Goal: Transaction & Acquisition: Purchase product/service

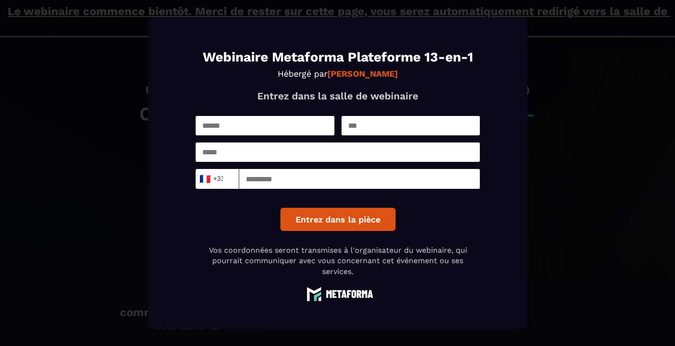
click at [290, 126] on input "Modal window" at bounding box center [265, 125] width 139 height 19
type input "*******"
type input "*********"
type input "**********"
type input "*********"
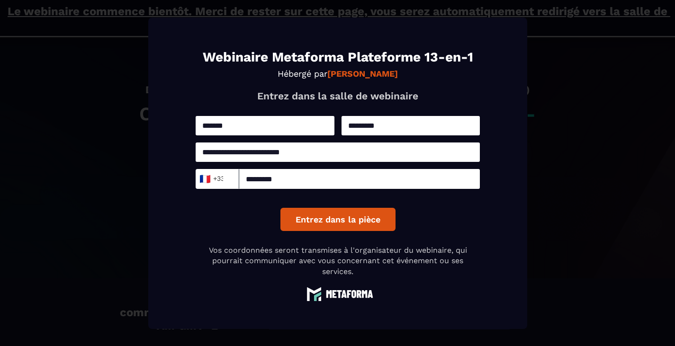
click at [332, 226] on button "Entrez dans la pièce" at bounding box center [337, 219] width 115 height 23
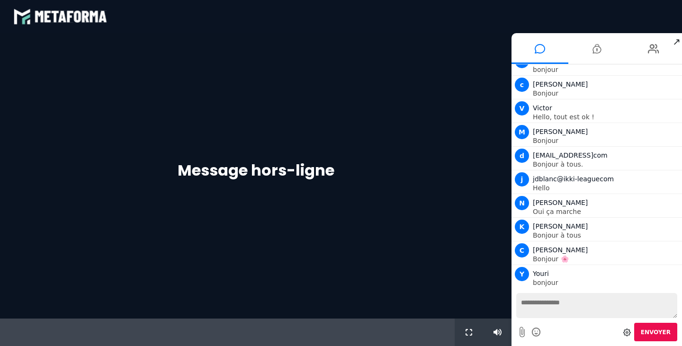
scroll to position [131, 0]
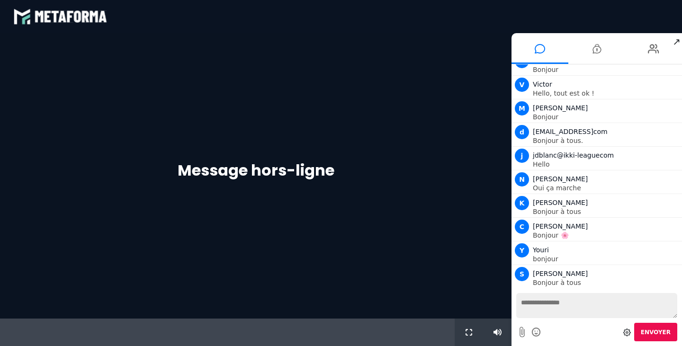
click at [583, 301] on textarea at bounding box center [596, 305] width 161 height 25
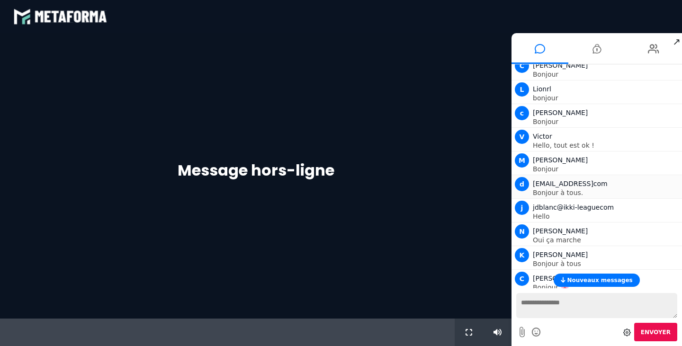
scroll to position [225, 0]
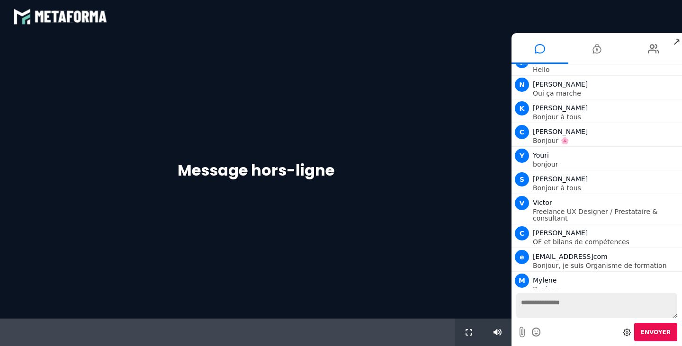
click at [553, 304] on textarea at bounding box center [596, 305] width 161 height 25
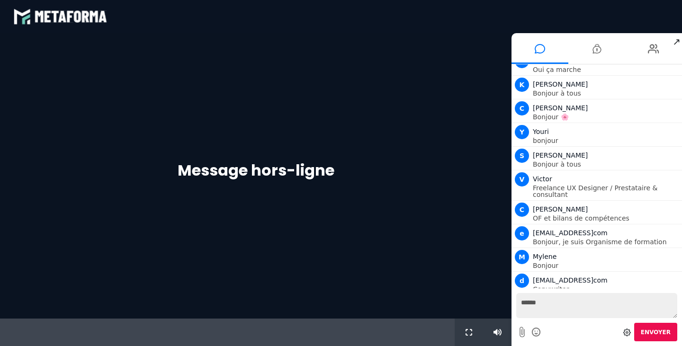
type textarea "*******"
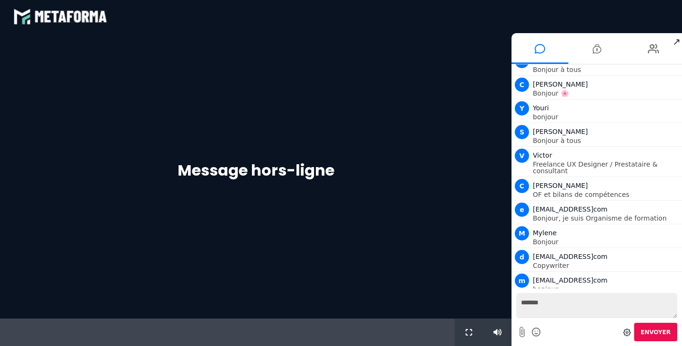
scroll to position [296, 0]
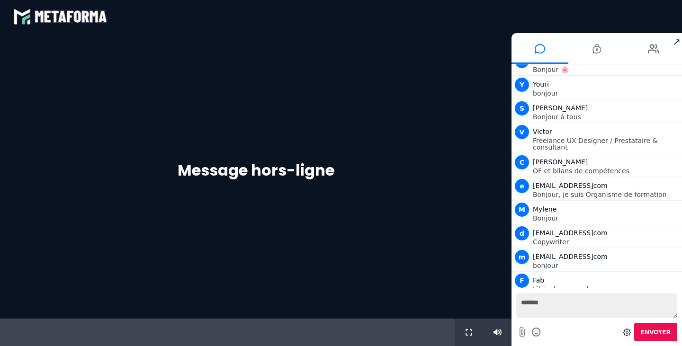
click at [352, 213] on div "Message hors-ligne" at bounding box center [255, 176] width 511 height 286
click at [567, 253] on span "[EMAIL_ADDRESS]com" at bounding box center [570, 257] width 75 height 8
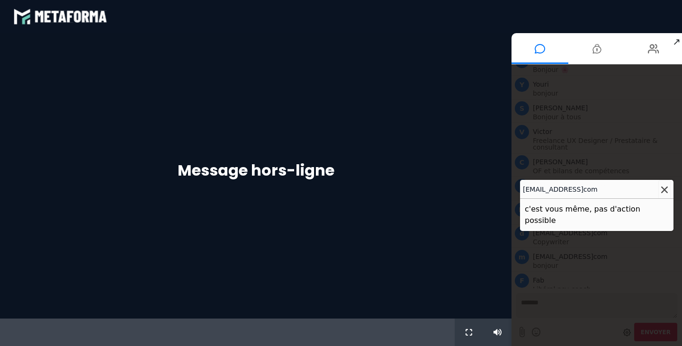
click at [665, 190] on button at bounding box center [664, 190] width 12 height 20
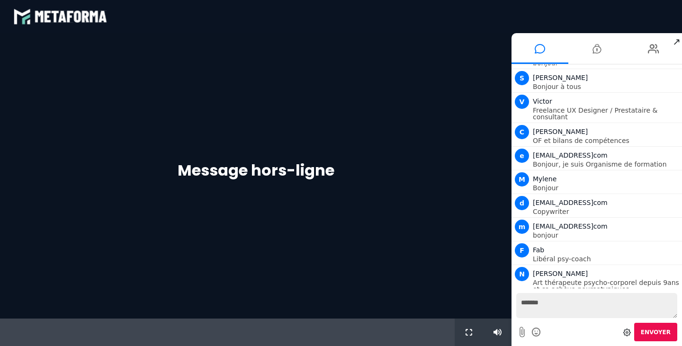
scroll to position [350, 0]
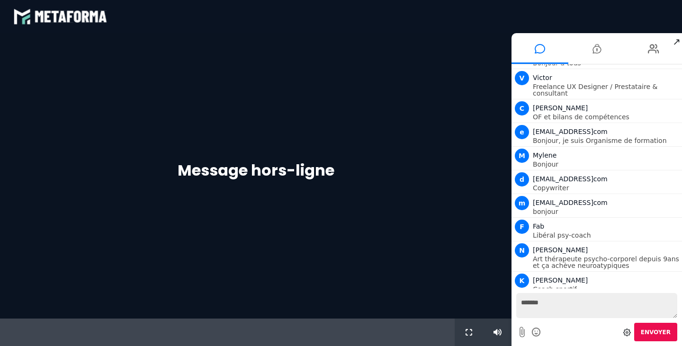
click at [630, 332] on icon at bounding box center [627, 333] width 8 height 8
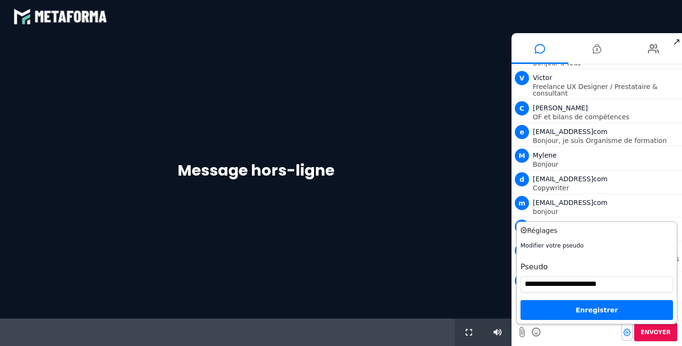
scroll to position [374, 0]
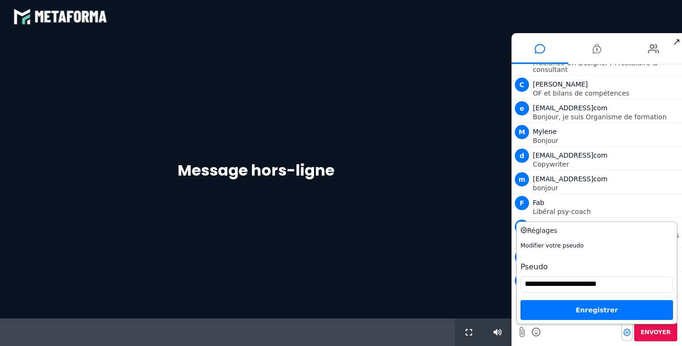
drag, startPoint x: 553, startPoint y: 284, endPoint x: 578, endPoint y: 306, distance: 33.2
click at [553, 284] on input "**********" at bounding box center [596, 285] width 152 height 16
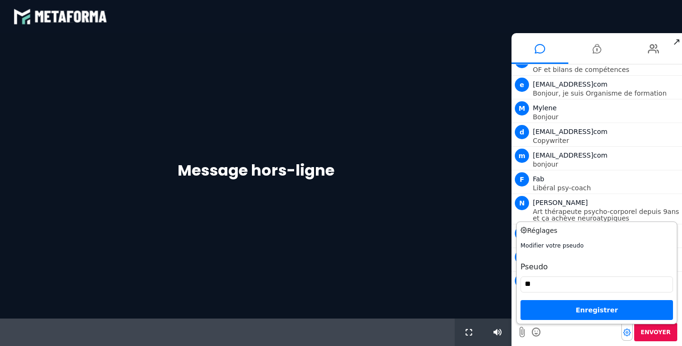
scroll to position [421, 0]
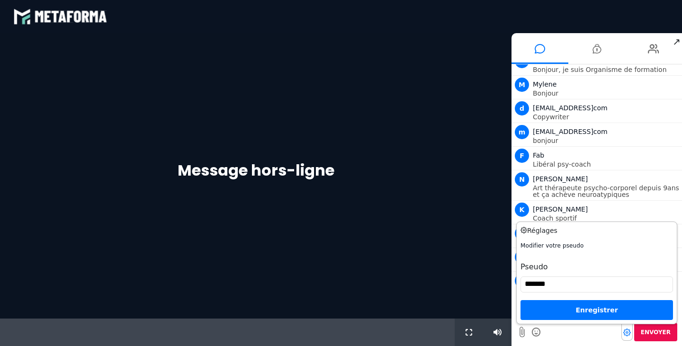
type input "*******"
click at [569, 310] on div "Enregistrer" at bounding box center [596, 310] width 152 height 20
click at [537, 230] on h3 "Réglages" at bounding box center [584, 231] width 129 height 10
click at [547, 241] on div "Réglages Modifier votre pseudo Pseudo ******* Enregistrer" at bounding box center [596, 273] width 152 height 94
click at [562, 285] on input "*******" at bounding box center [596, 285] width 152 height 16
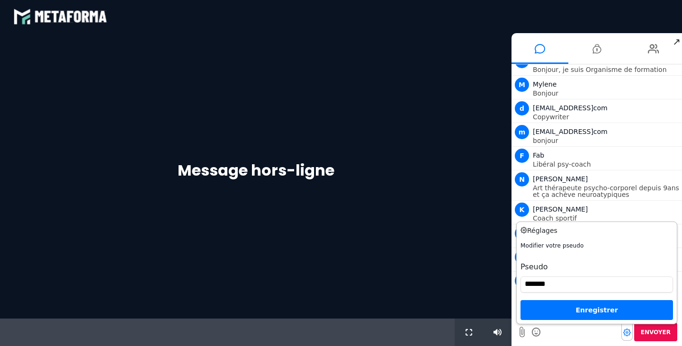
click at [561, 308] on div "Enregistrer" at bounding box center [596, 310] width 152 height 20
click at [437, 224] on div "Message hors-ligne" at bounding box center [255, 176] width 511 height 286
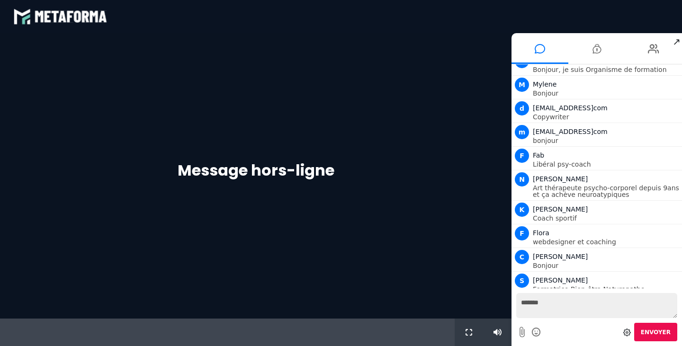
scroll to position [452, 0]
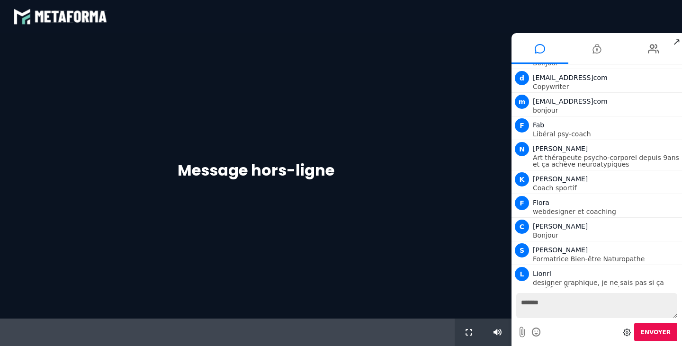
click at [629, 333] on icon at bounding box center [627, 333] width 8 height 8
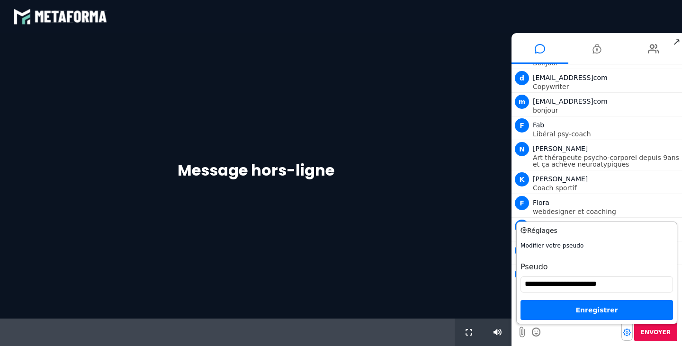
drag, startPoint x: 552, startPoint y: 285, endPoint x: 630, endPoint y: 285, distance: 78.6
click at [630, 285] on input "**********" at bounding box center [596, 285] width 152 height 16
type input "*******"
click at [609, 308] on div "Enregistrer" at bounding box center [596, 310] width 152 height 20
click at [580, 310] on div "Enregistrer" at bounding box center [596, 310] width 152 height 20
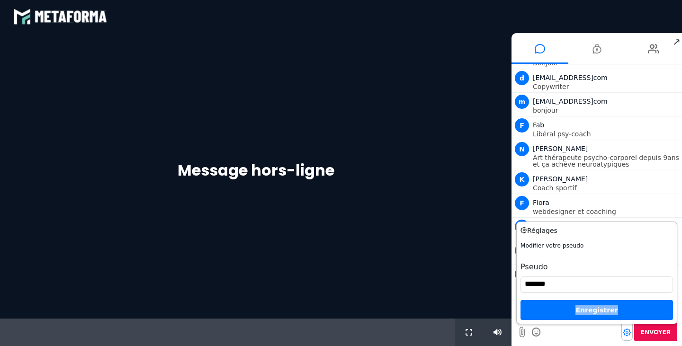
click at [580, 310] on div "Enregistrer" at bounding box center [596, 310] width 152 height 20
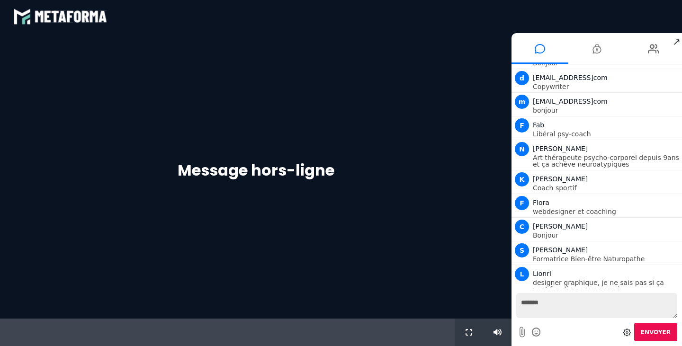
click at [631, 333] on icon at bounding box center [627, 333] width 8 height 8
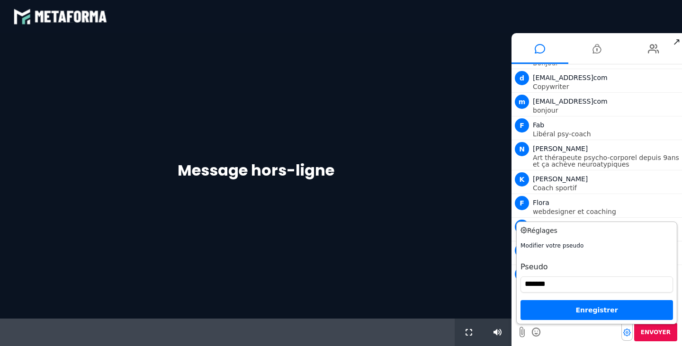
click at [631, 333] on icon at bounding box center [627, 333] width 8 height 8
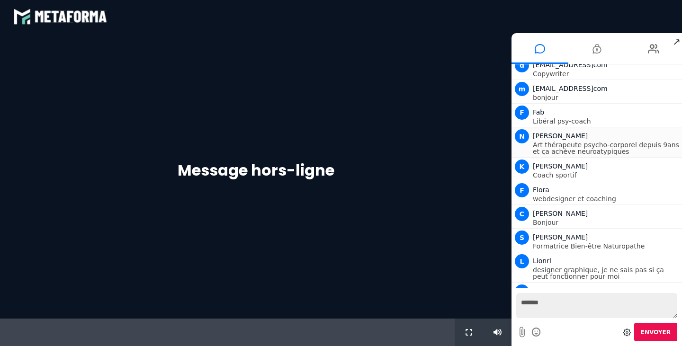
scroll to position [465, 0]
click at [662, 41] on li at bounding box center [653, 48] width 57 height 31
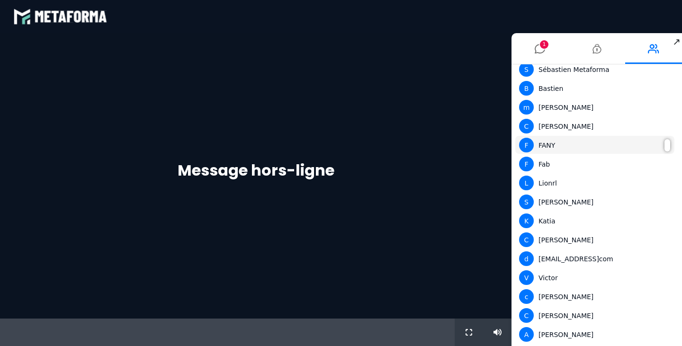
scroll to position [106, 0]
click at [548, 41] on li "1" at bounding box center [539, 48] width 57 height 31
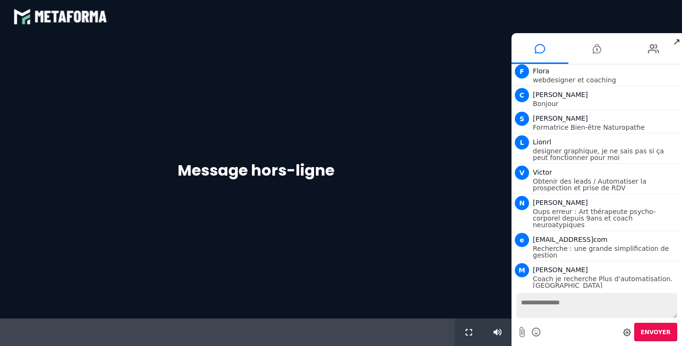
scroll to position [607, 0]
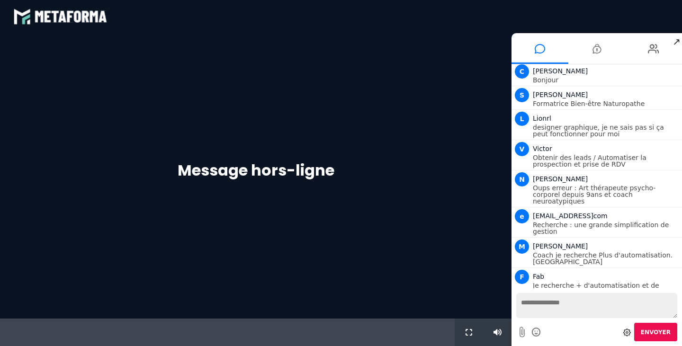
click at [345, 190] on div "Message hors-ligne" at bounding box center [255, 176] width 511 height 286
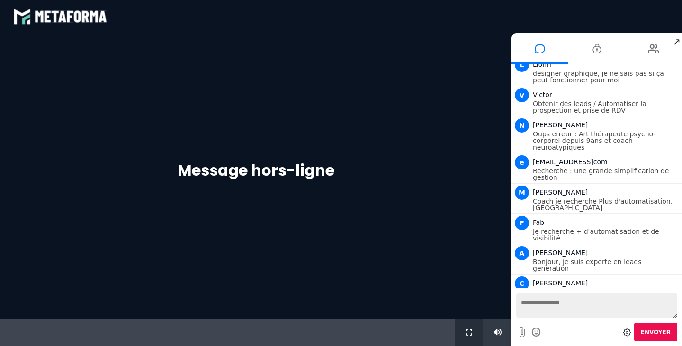
scroll to position [685, 0]
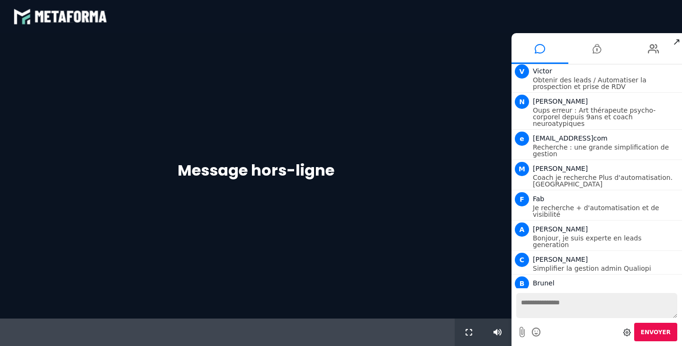
click at [244, 119] on div "Message hors-ligne" at bounding box center [255, 176] width 511 height 286
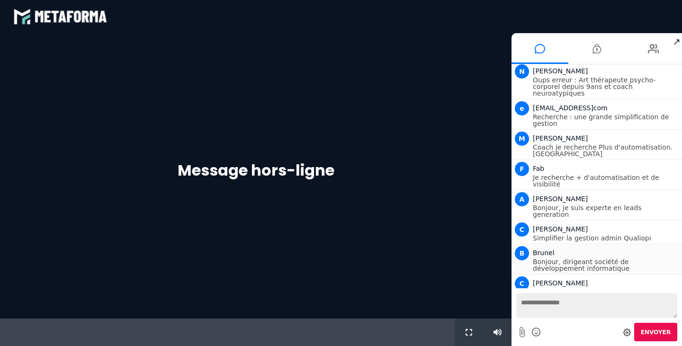
scroll to position [739, 0]
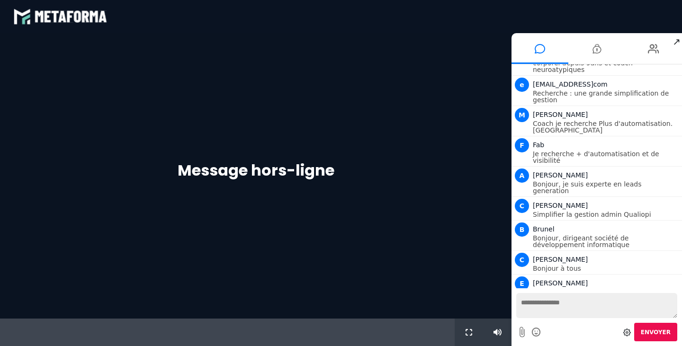
click at [358, 112] on div "Message hors-ligne" at bounding box center [255, 176] width 511 height 286
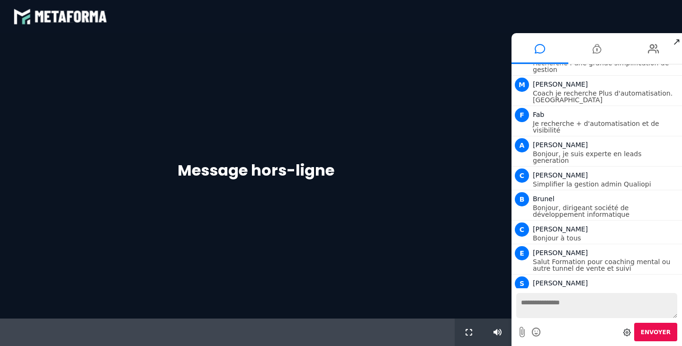
click at [676, 43] on span "↗" at bounding box center [676, 41] width 11 height 17
click at [402, 181] on div "Message hors-ligne" at bounding box center [255, 176] width 511 height 286
click at [259, 173] on h1 "Message hors-ligne" at bounding box center [256, 170] width 157 height 23
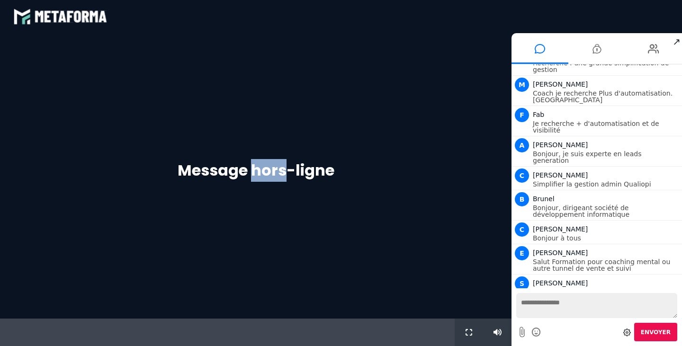
click at [259, 173] on h1 "Message hors-ligne" at bounding box center [256, 170] width 157 height 23
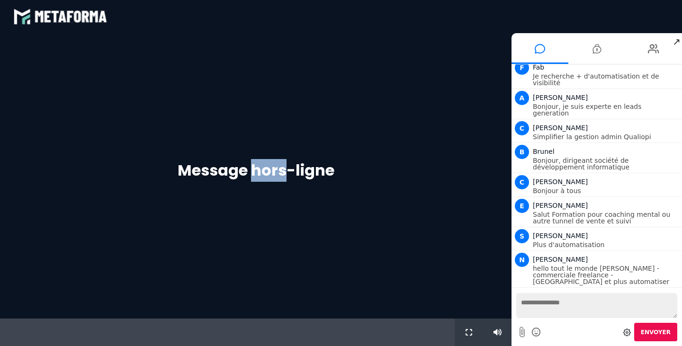
scroll to position [847, 0]
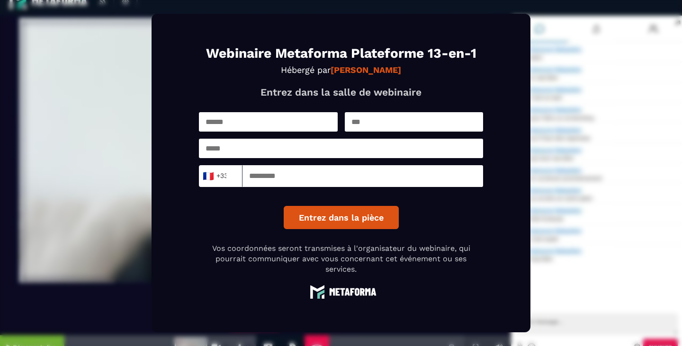
click at [299, 127] on input "text" at bounding box center [268, 121] width 139 height 19
type input "*******"
type input "*********"
type input "**********"
type input "*********"
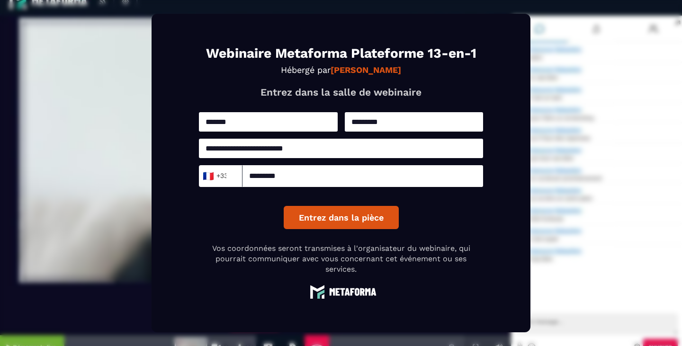
click at [360, 214] on button "Entrez dans la pièce" at bounding box center [341, 217] width 115 height 23
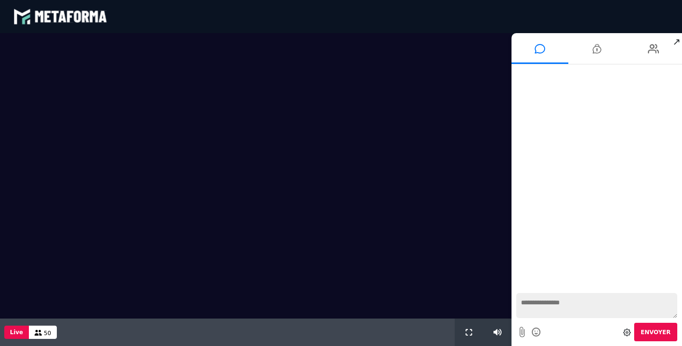
scroll to position [776, 0]
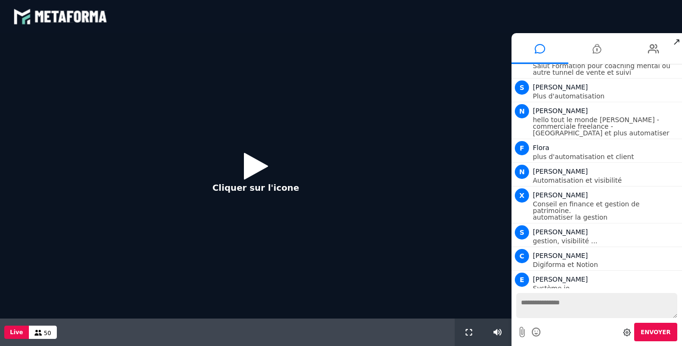
click at [259, 170] on icon at bounding box center [256, 166] width 24 height 31
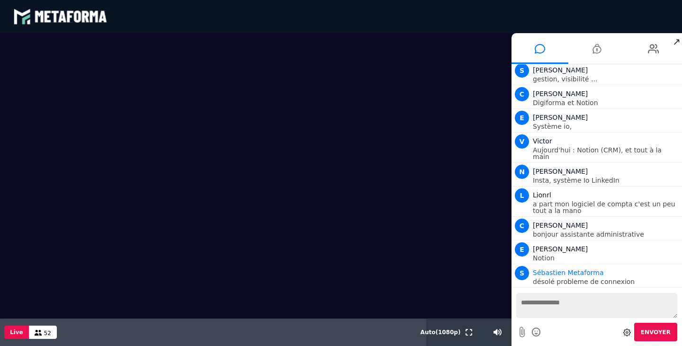
scroll to position [961, 0]
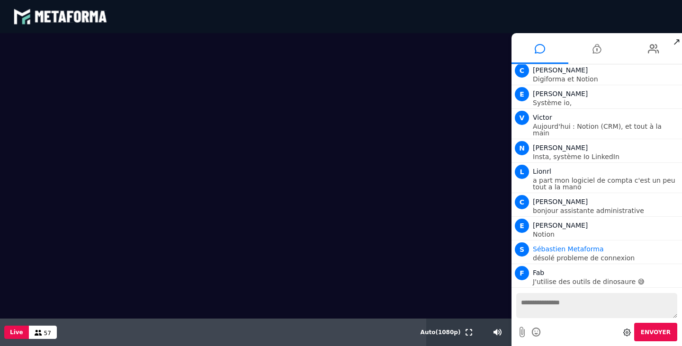
click at [549, 305] on textarea at bounding box center [596, 305] width 161 height 25
click at [536, 329] on icon at bounding box center [536, 332] width 10 height 12
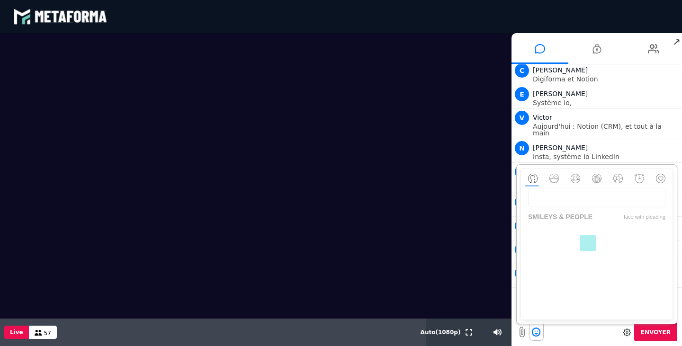
scroll to position [331, 0]
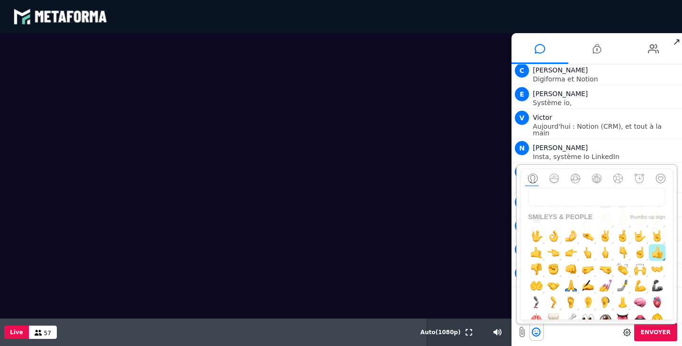
click at [651, 258] on img "button" at bounding box center [657, 253] width 12 height 12
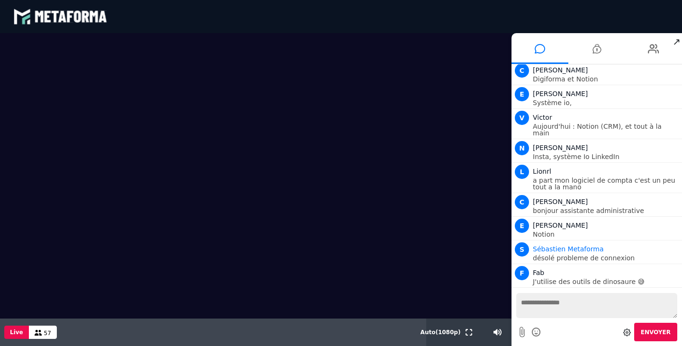
drag, startPoint x: 648, startPoint y: 334, endPoint x: 649, endPoint y: 329, distance: 4.8
click at [649, 331] on span "Envoyer" at bounding box center [656, 332] width 30 height 7
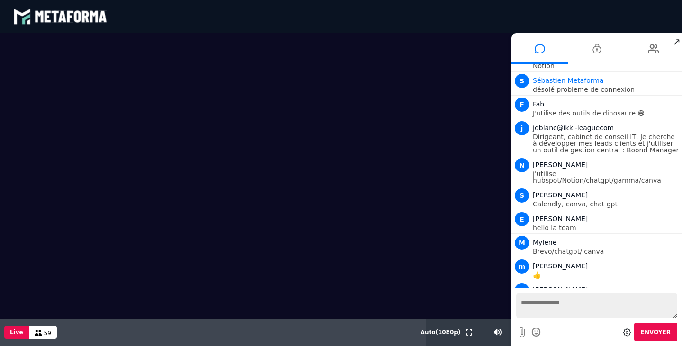
scroll to position [1080, 0]
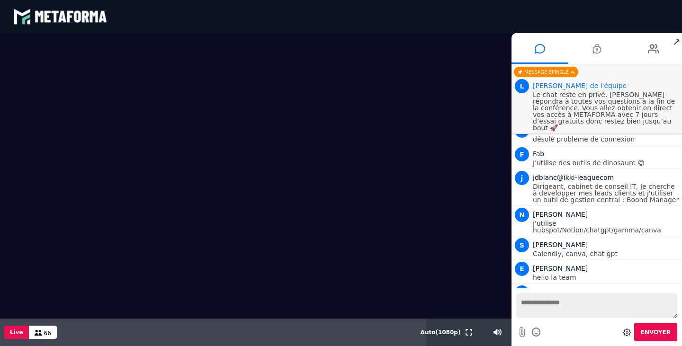
click at [545, 302] on textarea at bounding box center [596, 305] width 161 height 25
type textarea "****"
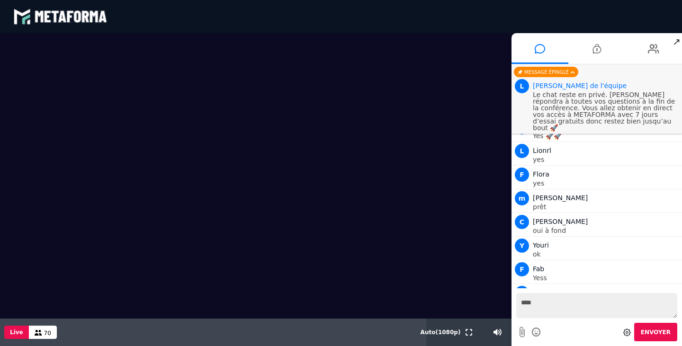
scroll to position [1414, 0]
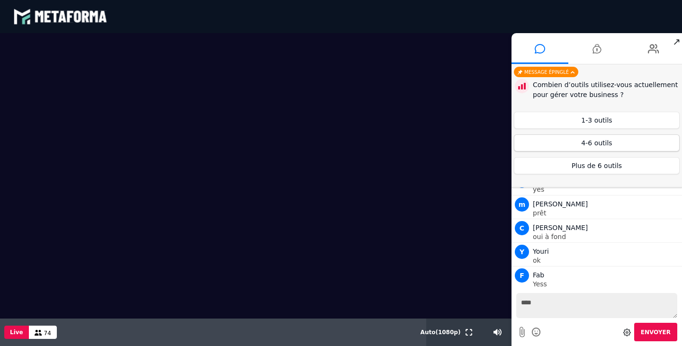
click at [608, 150] on button "4-6 outils" at bounding box center [597, 142] width 166 height 17
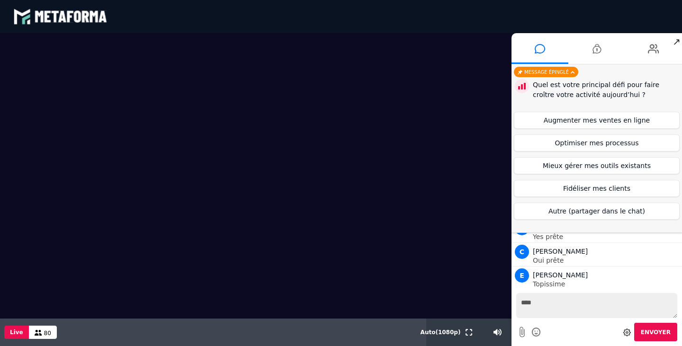
scroll to position [1509, 0]
click at [605, 144] on button "Optimiser mes processus" at bounding box center [597, 142] width 166 height 17
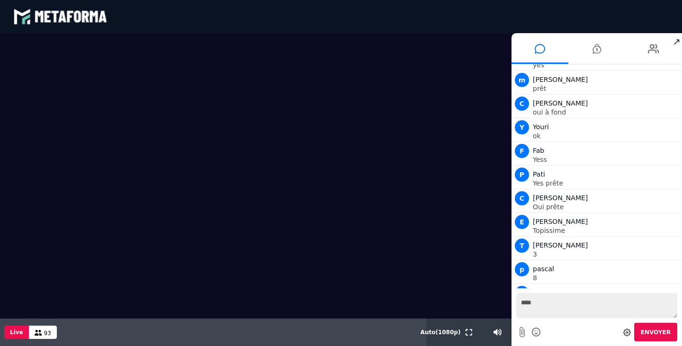
scroll to position [1539, 0]
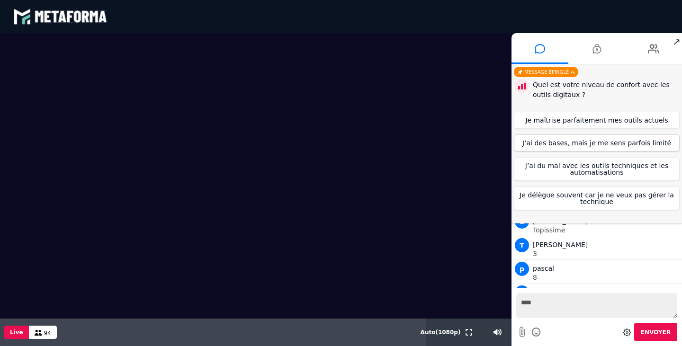
click at [599, 142] on button "J’ai des bases, mais je me sens parfois limité" at bounding box center [597, 142] width 166 height 17
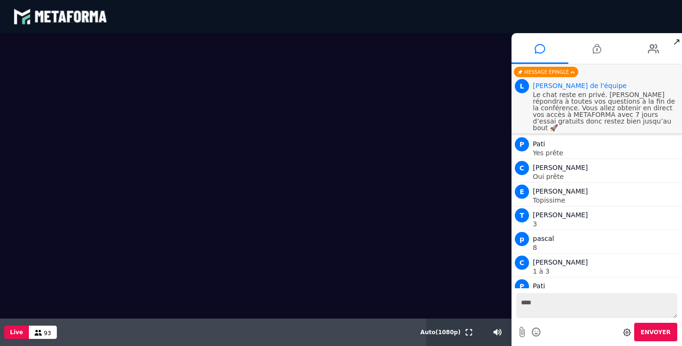
scroll to position [1563, 0]
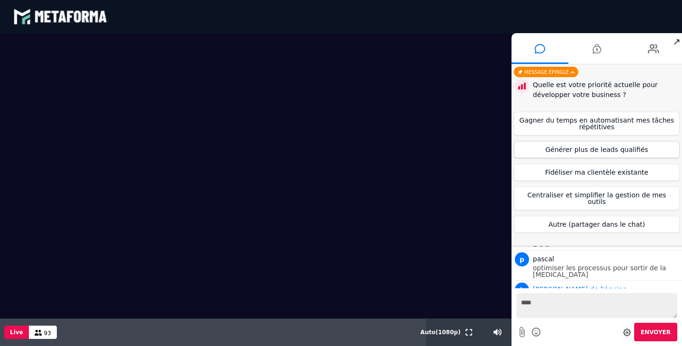
click at [593, 151] on button "Générer plus de leads qualifiés" at bounding box center [597, 149] width 166 height 17
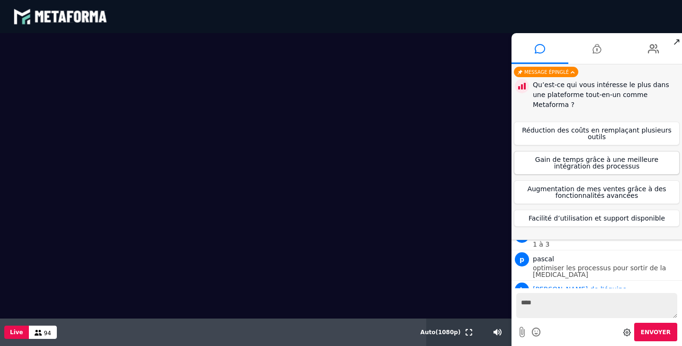
click at [588, 151] on button "Gain de temps grâce à une meilleure intégration des processus" at bounding box center [597, 163] width 166 height 24
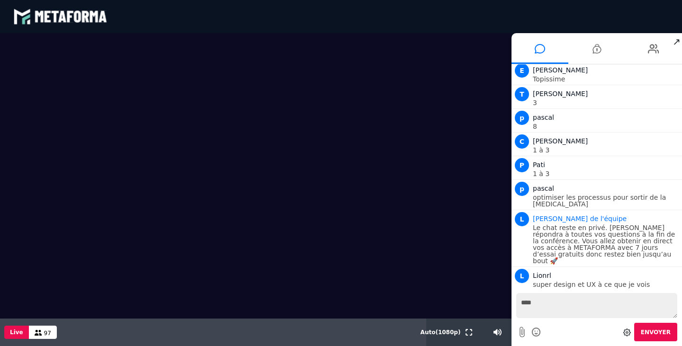
scroll to position [1657, 0]
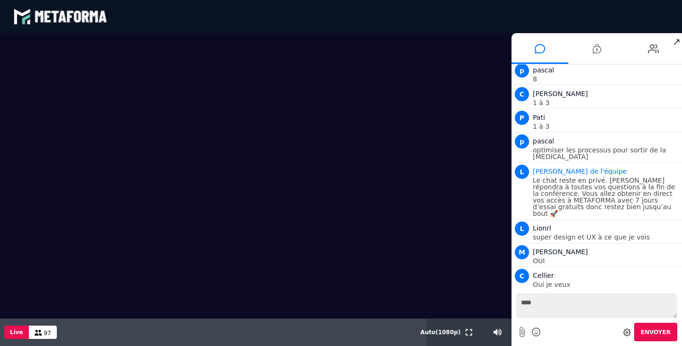
click at [538, 308] on textarea "****" at bounding box center [596, 305] width 161 height 25
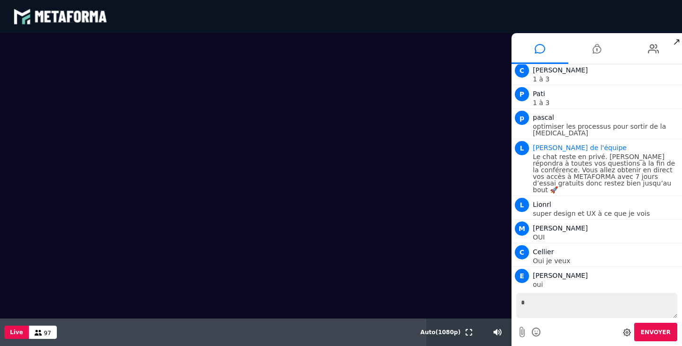
scroll to position [1728, 0]
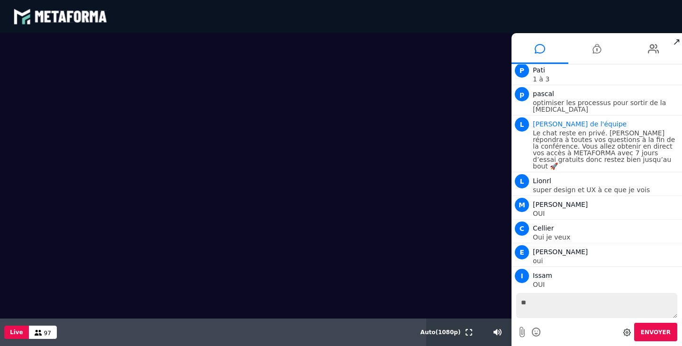
type textarea "***"
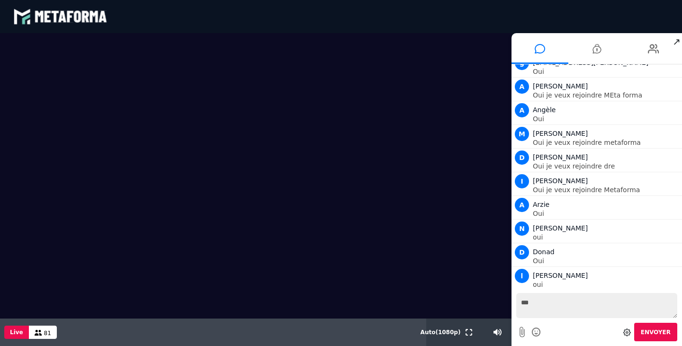
scroll to position [2499, 0]
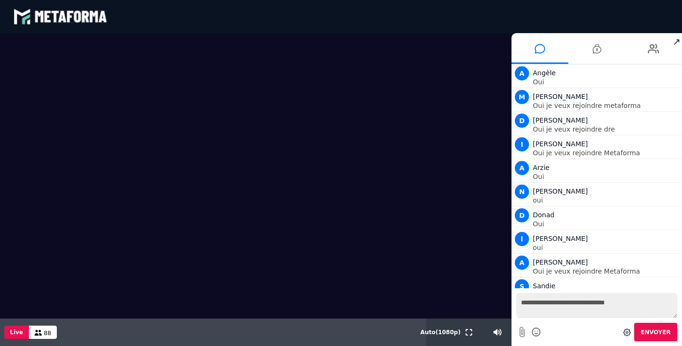
type textarea "**********"
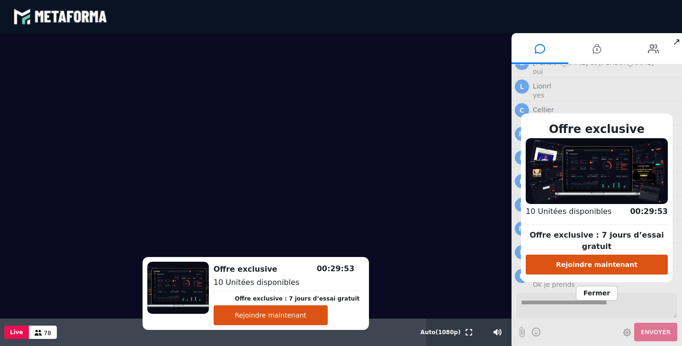
scroll to position [2956, 0]
click at [274, 318] on button "Rejoindre maintenant" at bounding box center [271, 315] width 114 height 20
click at [308, 177] on video at bounding box center [255, 176] width 511 height 286
click at [288, 259] on div "Offre exclusive Offre exclusive : 7 jours d’essai gratuit Rejoindre maintenant …" at bounding box center [256, 293] width 227 height 73
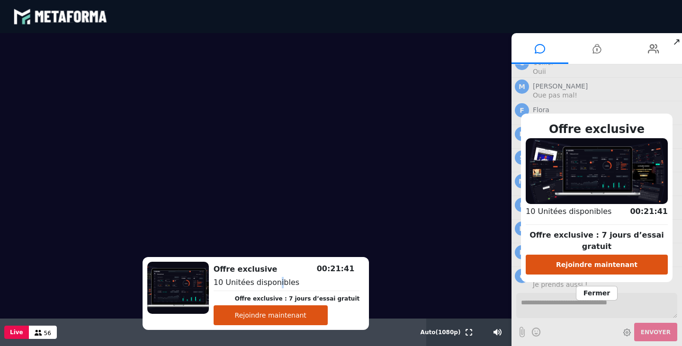
drag, startPoint x: 589, startPoint y: 260, endPoint x: 567, endPoint y: 337, distance: 80.2
click at [567, 337] on div "Offre exclusive Offre exclusive : 7 jours d’essai gratuit Rejoindre maintenant …" at bounding box center [596, 205] width 170 height 282
click at [567, 330] on div "Offre exclusive Offre exclusive : 7 jours d’essai gratuit Rejoindre maintenant …" at bounding box center [596, 205] width 170 height 282
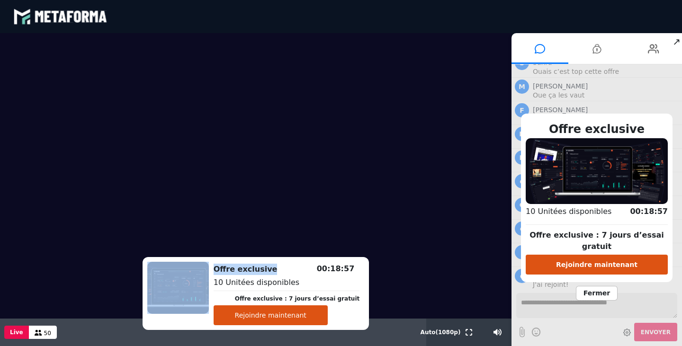
drag, startPoint x: 288, startPoint y: 266, endPoint x: 207, endPoint y: 269, distance: 80.6
click at [207, 269] on div "Offre exclusive Offre exclusive : 7 jours d’essai gratuit Rejoindre maintenant …" at bounding box center [256, 293] width 227 height 73
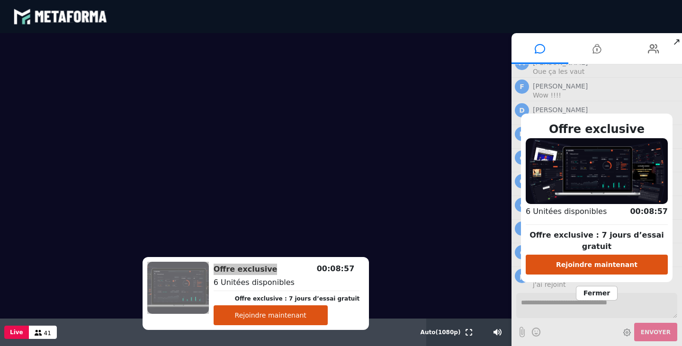
scroll to position [3122, 0]
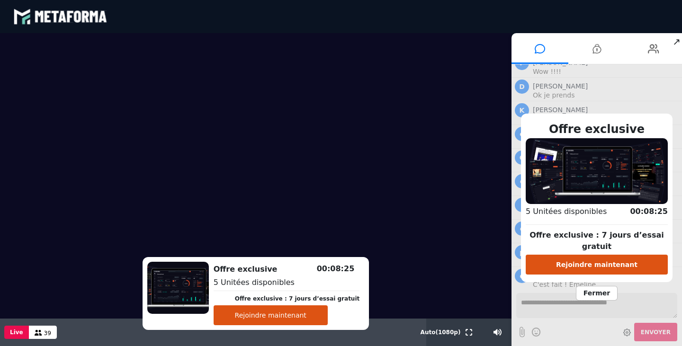
click at [605, 331] on div "Offre exclusive Offre exclusive : 7 jours d’essai gratuit Rejoindre maintenant …" at bounding box center [596, 205] width 170 height 282
click at [596, 286] on span "Fermer" at bounding box center [597, 293] width 42 height 15
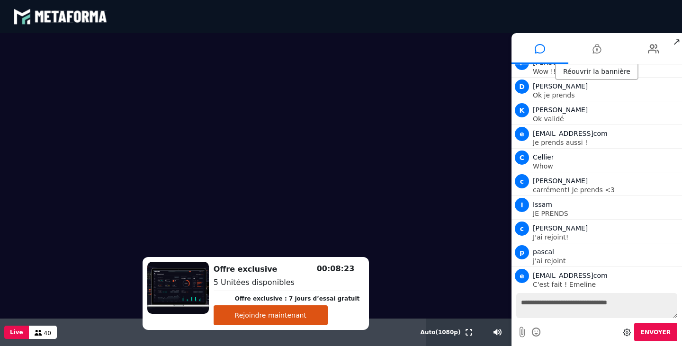
click at [577, 306] on textarea "**********" at bounding box center [596, 305] width 161 height 25
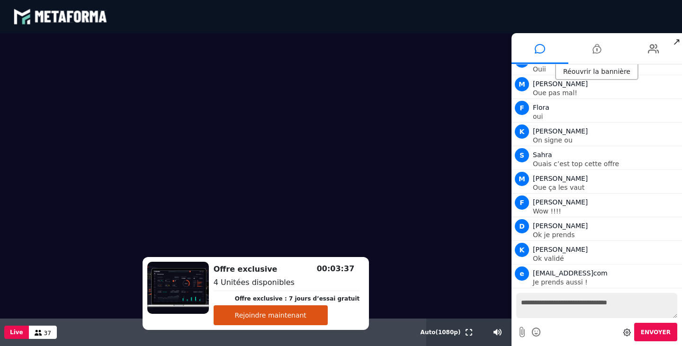
scroll to position [2983, 0]
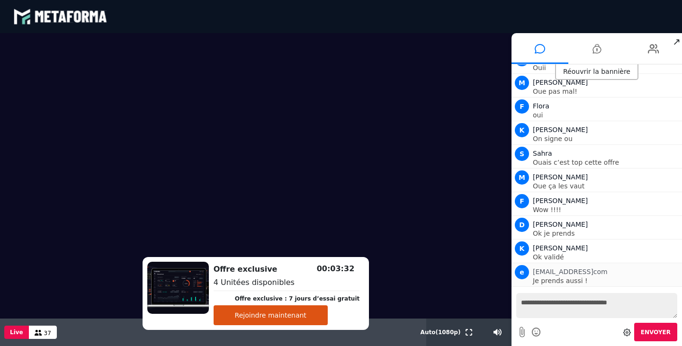
click at [545, 268] on span "estievenartpro@gmailcom" at bounding box center [570, 272] width 75 height 8
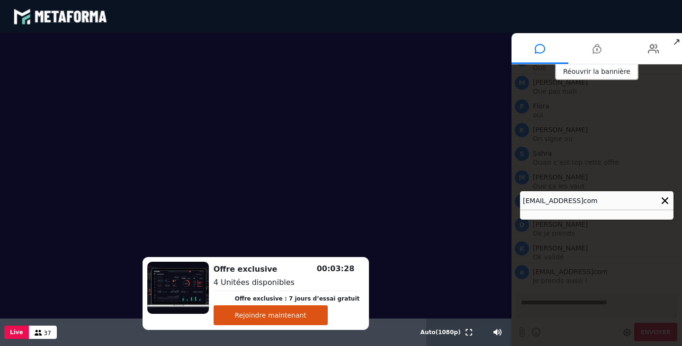
drag, startPoint x: 523, startPoint y: 203, endPoint x: 681, endPoint y: 205, distance: 158.7
click at [681, 205] on div "estievenartpro@gmailcom" at bounding box center [596, 205] width 170 height 282
copy h4 "estievenartpro@gmailcom"
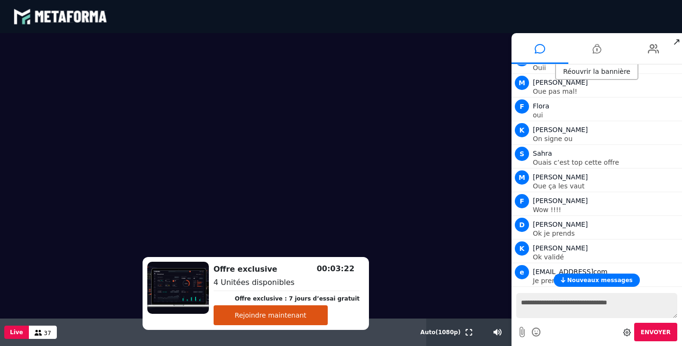
click at [388, 146] on video at bounding box center [255, 176] width 511 height 286
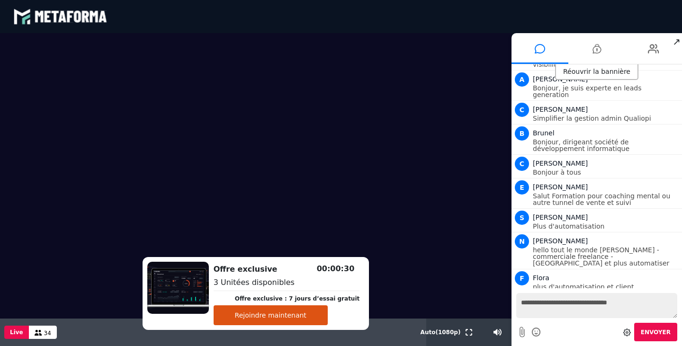
scroll to position [612, 0]
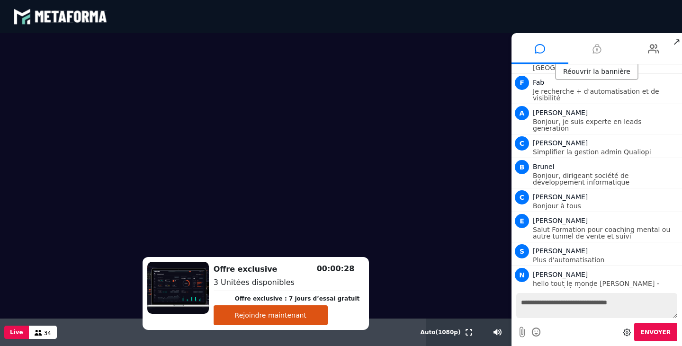
click at [599, 55] on icon at bounding box center [596, 49] width 9 height 24
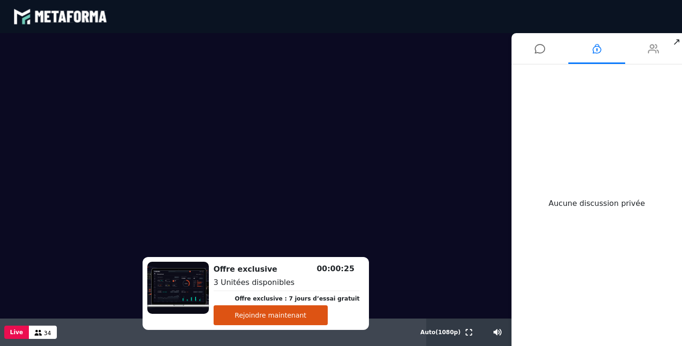
click at [655, 54] on icon at bounding box center [653, 49] width 11 height 24
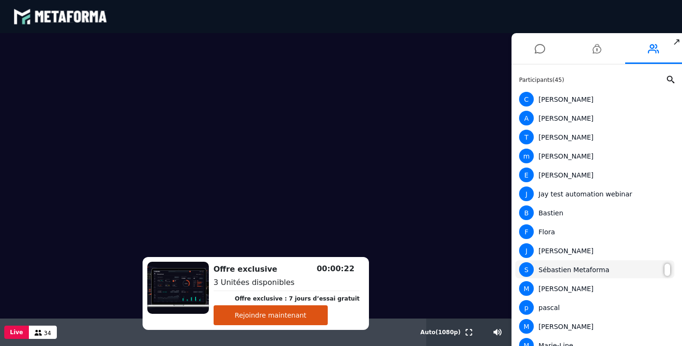
click at [562, 264] on div "S Sébastien Metaforma" at bounding box center [595, 269] width 152 height 15
click at [564, 268] on div "S Sébastien Metaforma" at bounding box center [595, 269] width 152 height 15
click at [668, 268] on div "S Sébastien Metaforma" at bounding box center [594, 269] width 159 height 18
click at [664, 268] on div at bounding box center [667, 270] width 6 height 12
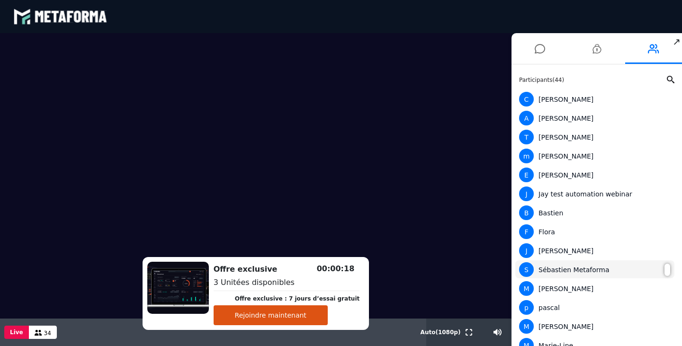
click at [664, 268] on div at bounding box center [667, 270] width 6 height 12
click at [547, 272] on div "S Sébastien Metaforma" at bounding box center [595, 269] width 152 height 15
click at [535, 53] on icon at bounding box center [540, 49] width 10 height 24
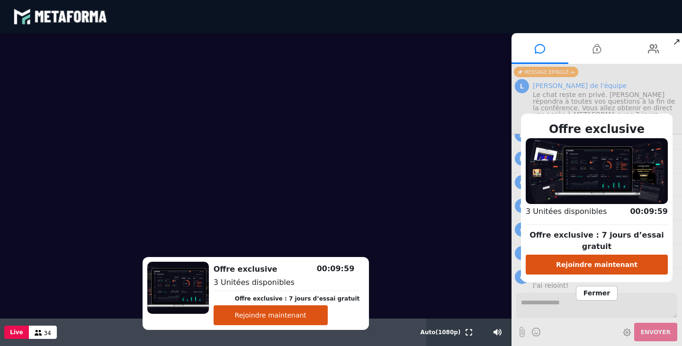
scroll to position [3119, 0]
click at [66, 197] on video at bounding box center [255, 176] width 511 height 286
click at [592, 291] on span "Fermer" at bounding box center [597, 293] width 42 height 15
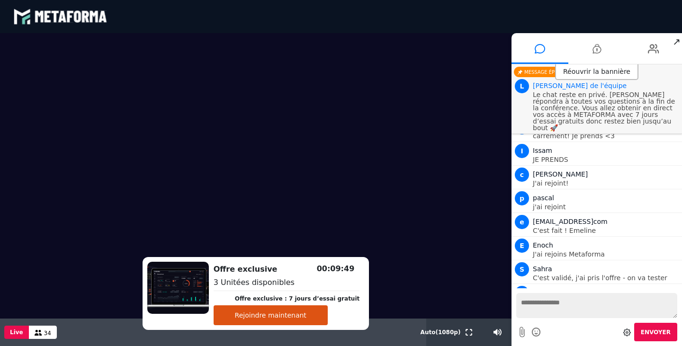
click at [631, 332] on icon at bounding box center [627, 333] width 8 height 8
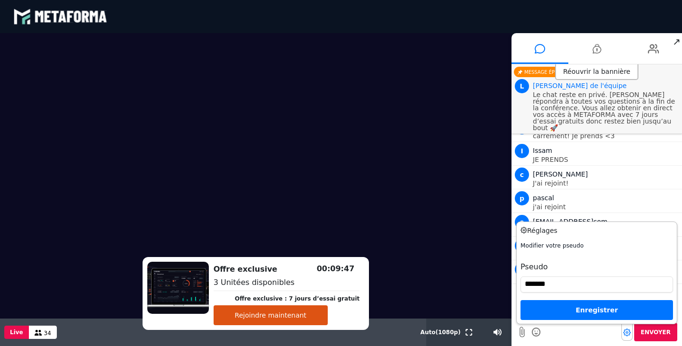
click at [631, 332] on icon at bounding box center [627, 333] width 8 height 8
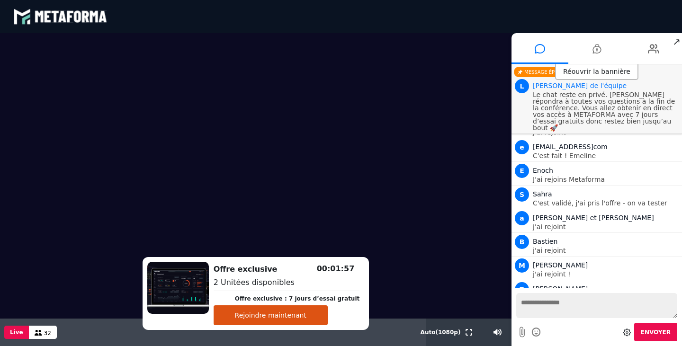
scroll to position [3196, 0]
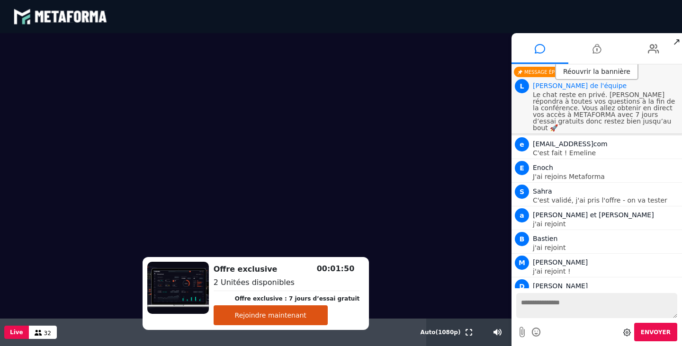
click at [572, 302] on textarea at bounding box center [596, 305] width 161 height 25
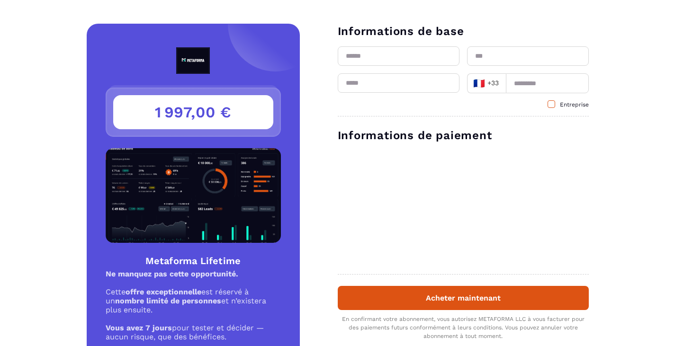
click at [555, 104] on label "Entreprise" at bounding box center [567, 105] width 41 height 8
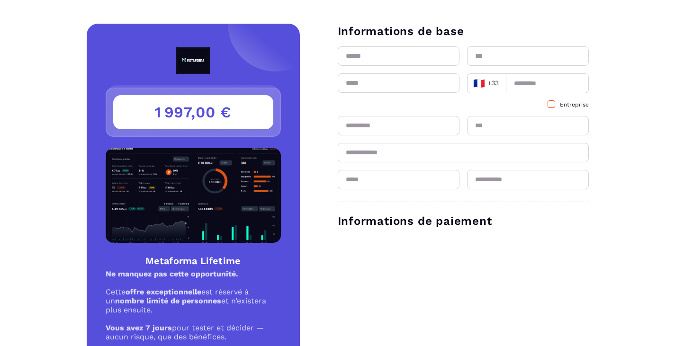
click at [553, 106] on span at bounding box center [551, 104] width 8 height 8
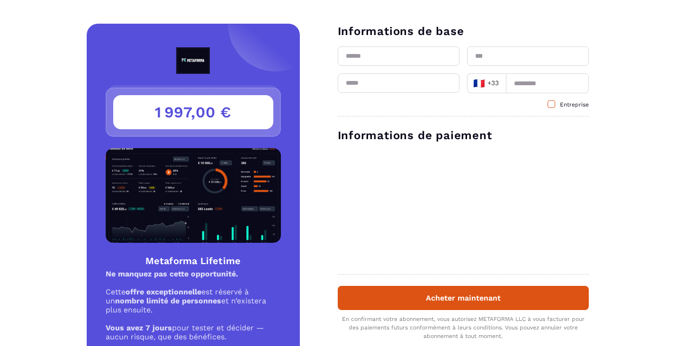
click at [553, 106] on span at bounding box center [551, 104] width 8 height 8
click at [384, 59] on input "text" at bounding box center [399, 55] width 122 height 19
type input "*******"
type input "*********"
type input "**********"
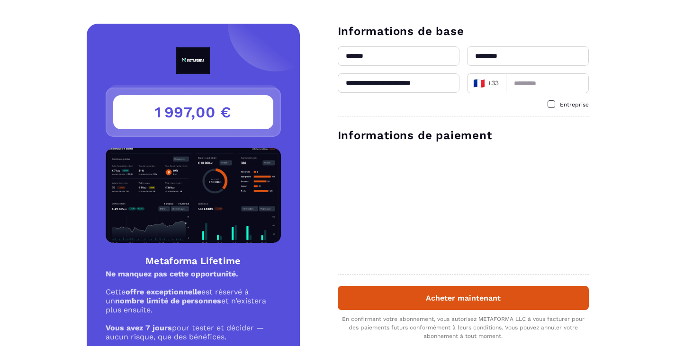
type input "*********"
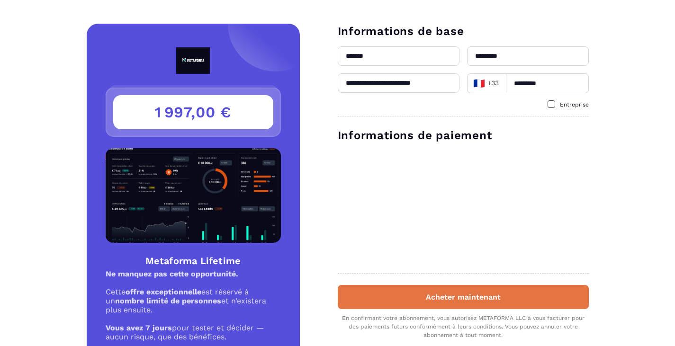
click at [473, 295] on button "Acheter maintenant" at bounding box center [463, 297] width 251 height 24
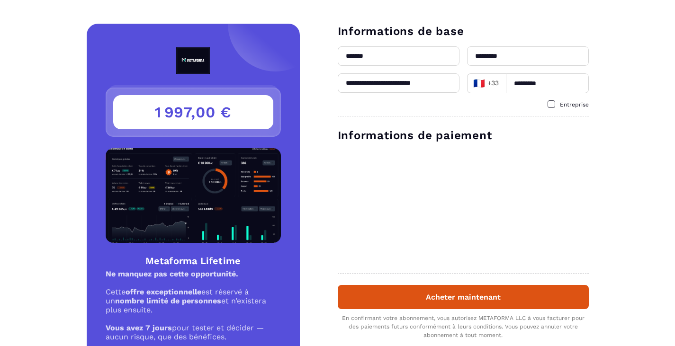
click at [658, 254] on div "**********" at bounding box center [337, 244] width 675 height 440
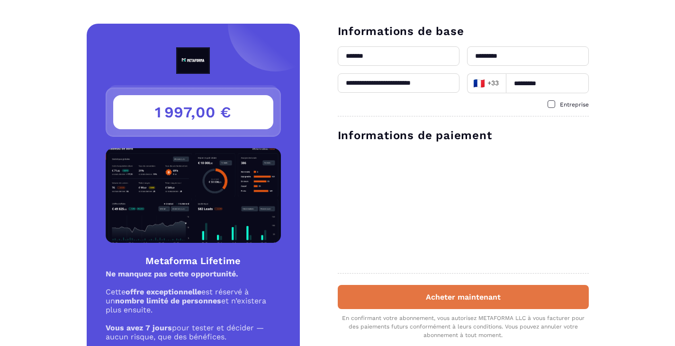
click at [470, 304] on button "Acheter maintenant" at bounding box center [463, 297] width 251 height 24
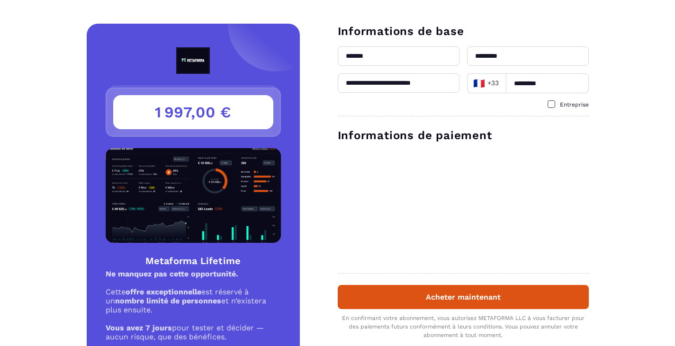
click at [315, 110] on form "**********" at bounding box center [444, 200] width 289 height 353
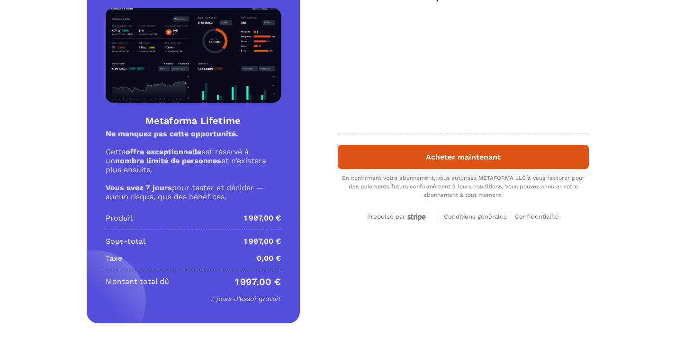
scroll to position [141, 0]
